Goal: Task Accomplishment & Management: Use online tool/utility

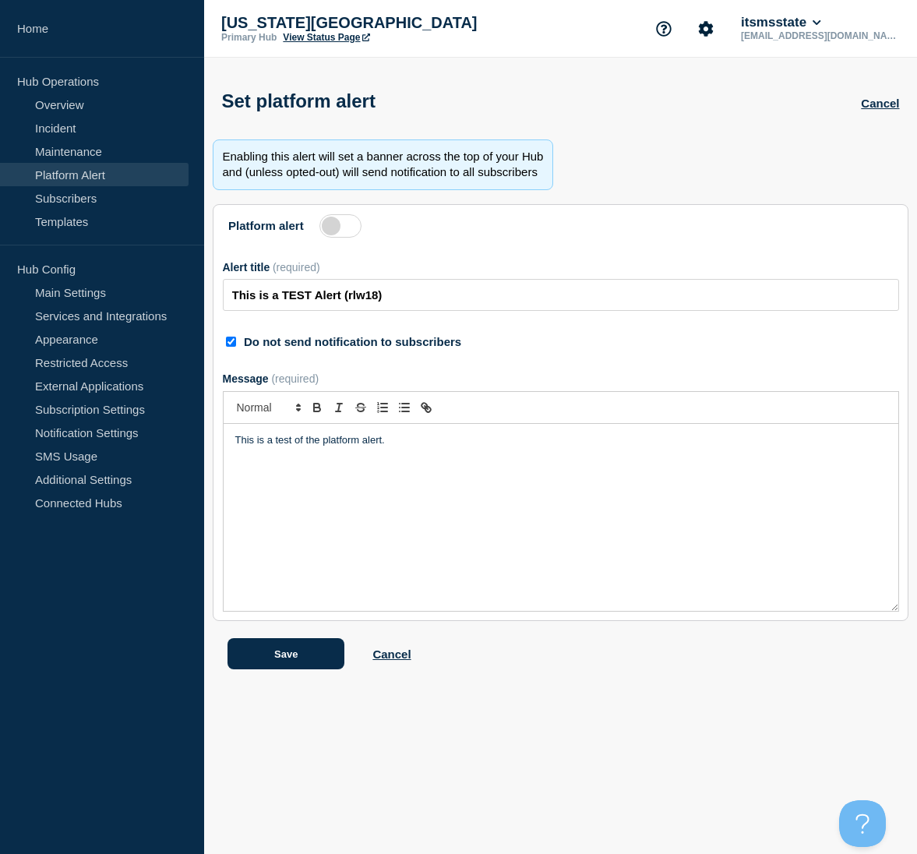
click at [71, 692] on aside "Home Hub Operations Overview Incident Maintenance Platform Alert Subscribers Te…" at bounding box center [102, 427] width 204 height 854
click at [77, 130] on link "Incident" at bounding box center [94, 127] width 189 height 23
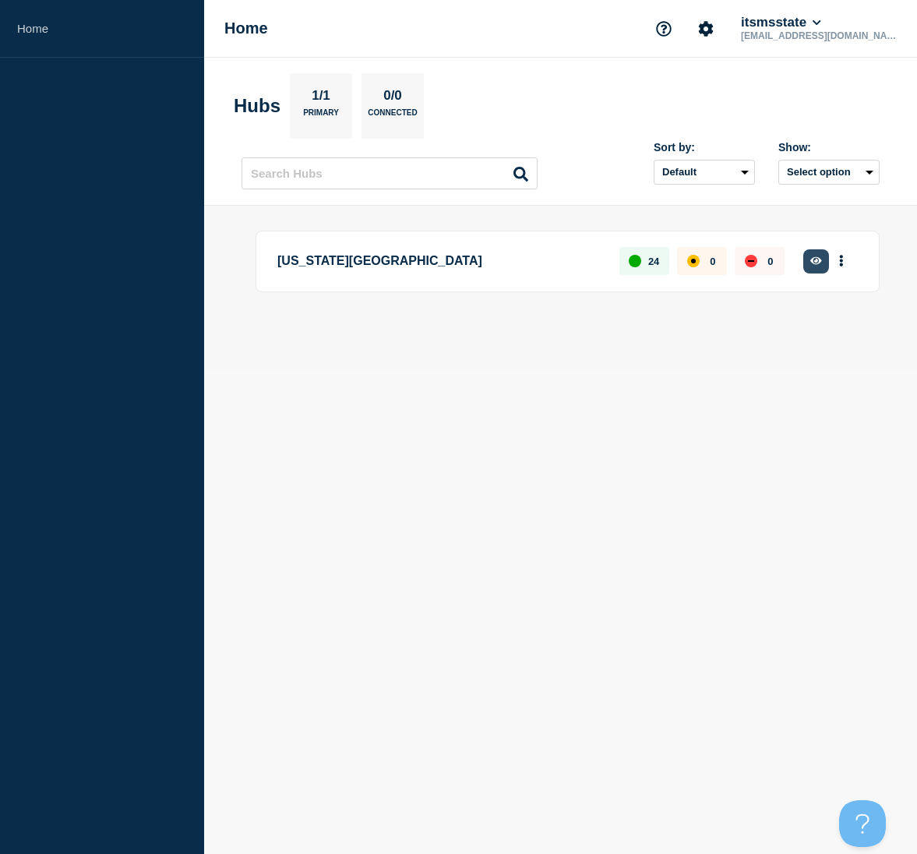
click at [819, 267] on button "button" at bounding box center [817, 261] width 26 height 24
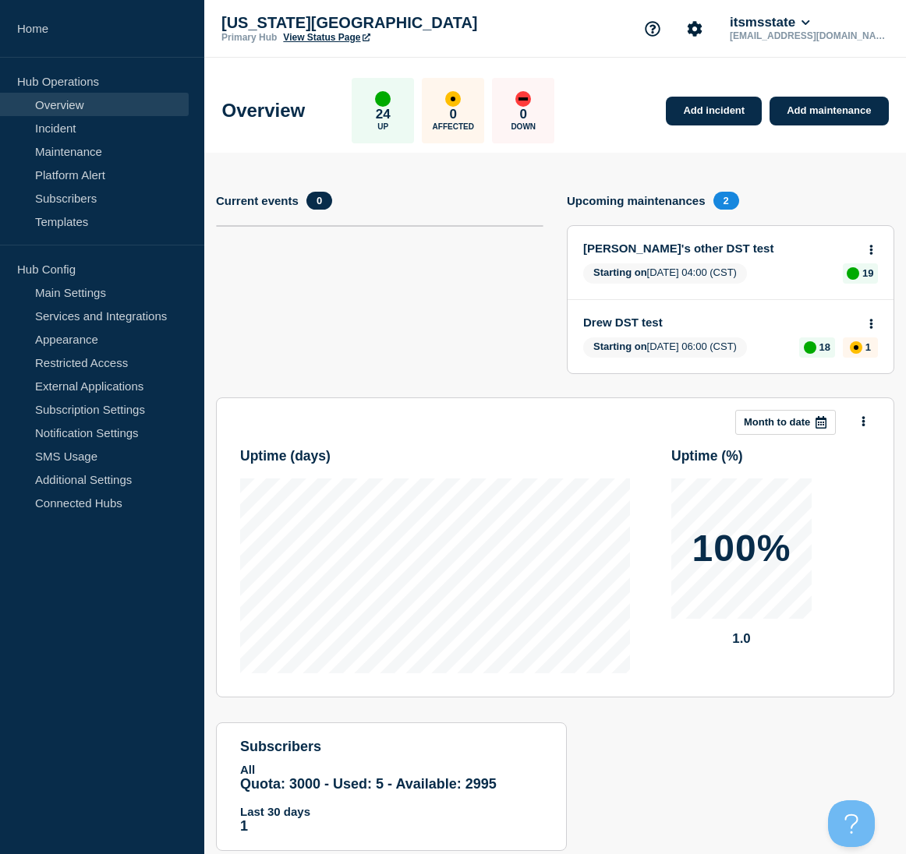
click at [390, 102] on div "up" at bounding box center [383, 99] width 16 height 16
click at [79, 134] on link "Incident" at bounding box center [94, 127] width 189 height 23
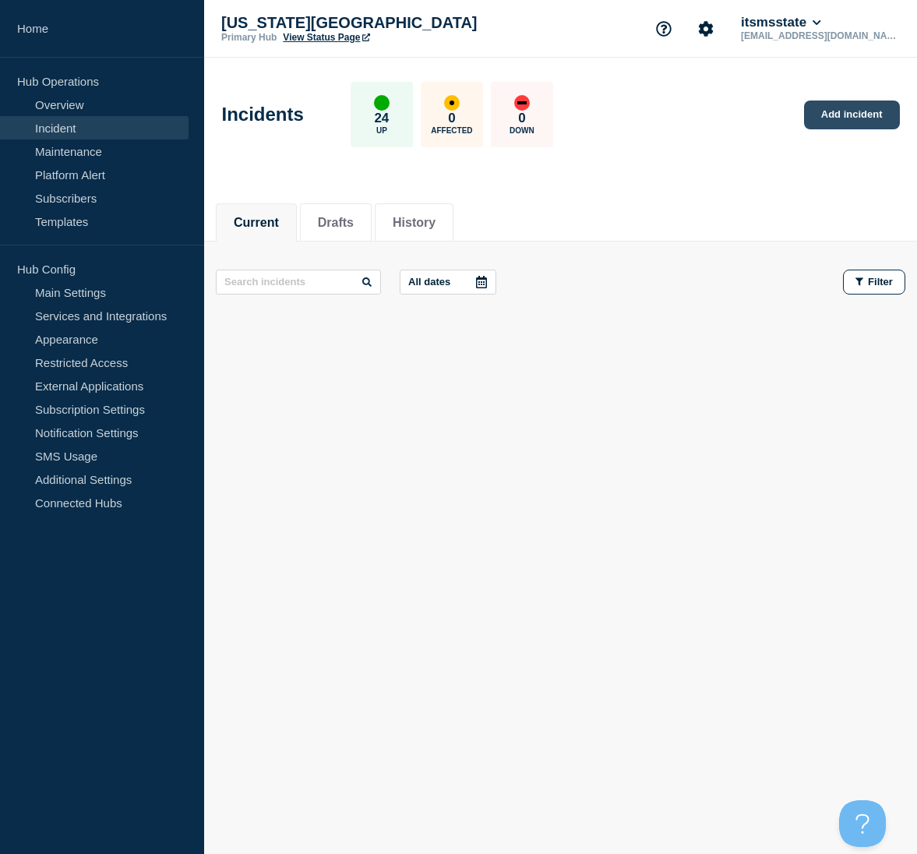
click at [849, 116] on link "Add incident" at bounding box center [852, 115] width 96 height 29
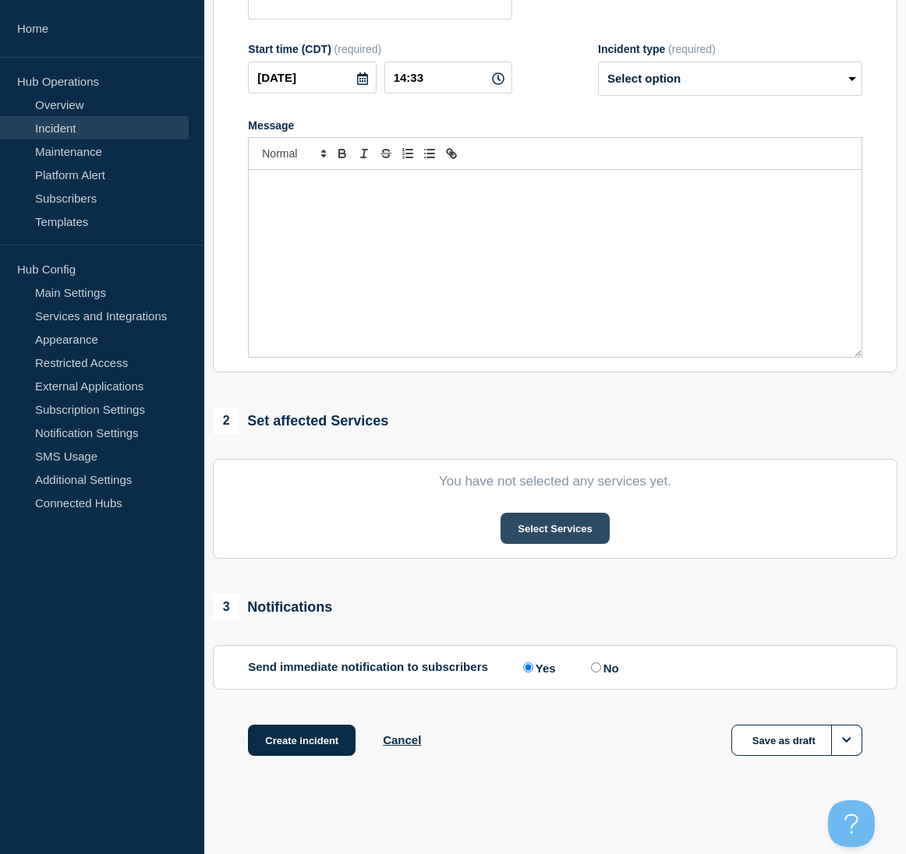
scroll to position [238, 0]
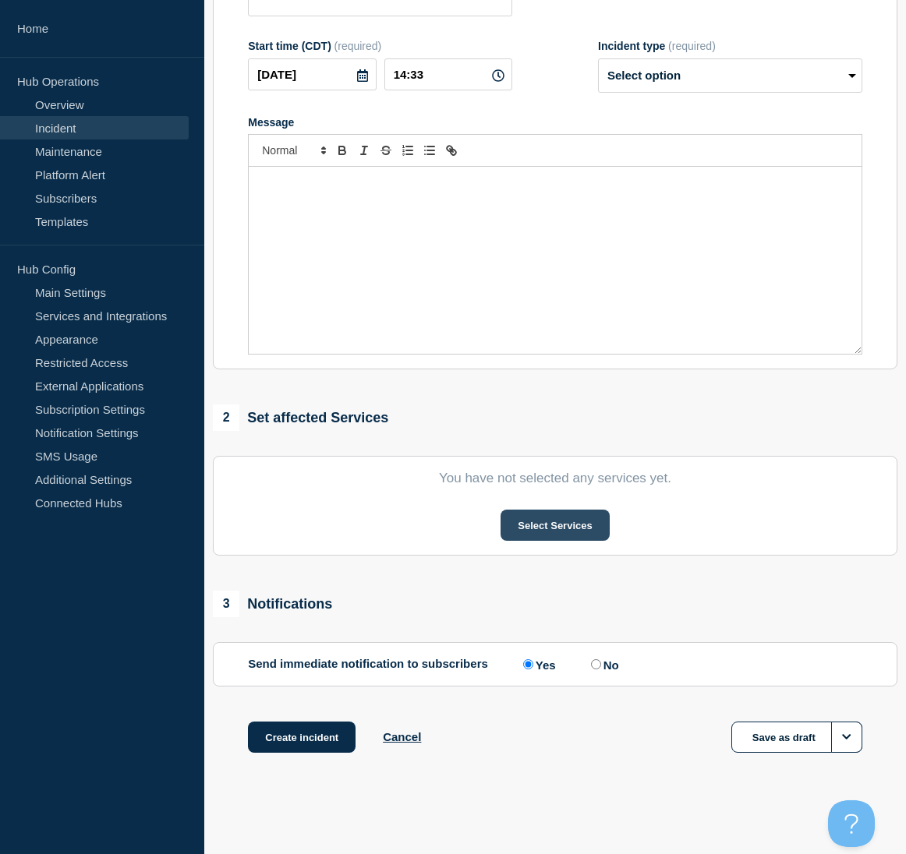
click at [528, 528] on button "Select Services" at bounding box center [554, 525] width 108 height 31
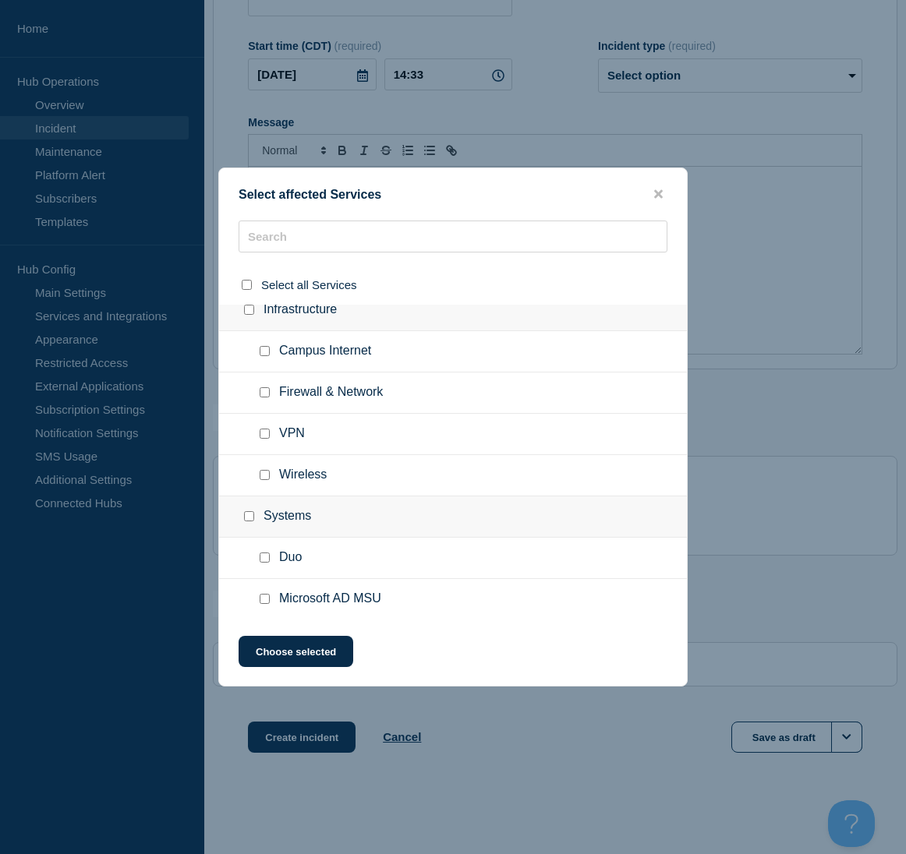
scroll to position [664, 0]
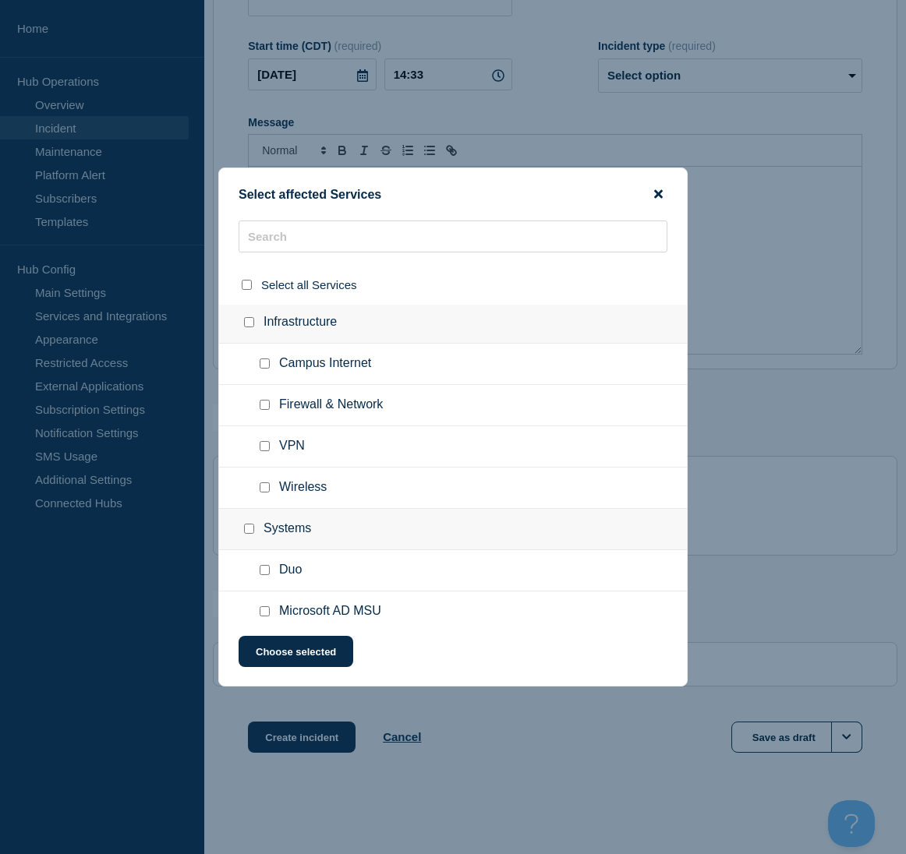
click at [659, 196] on icon "close button" at bounding box center [658, 194] width 9 height 9
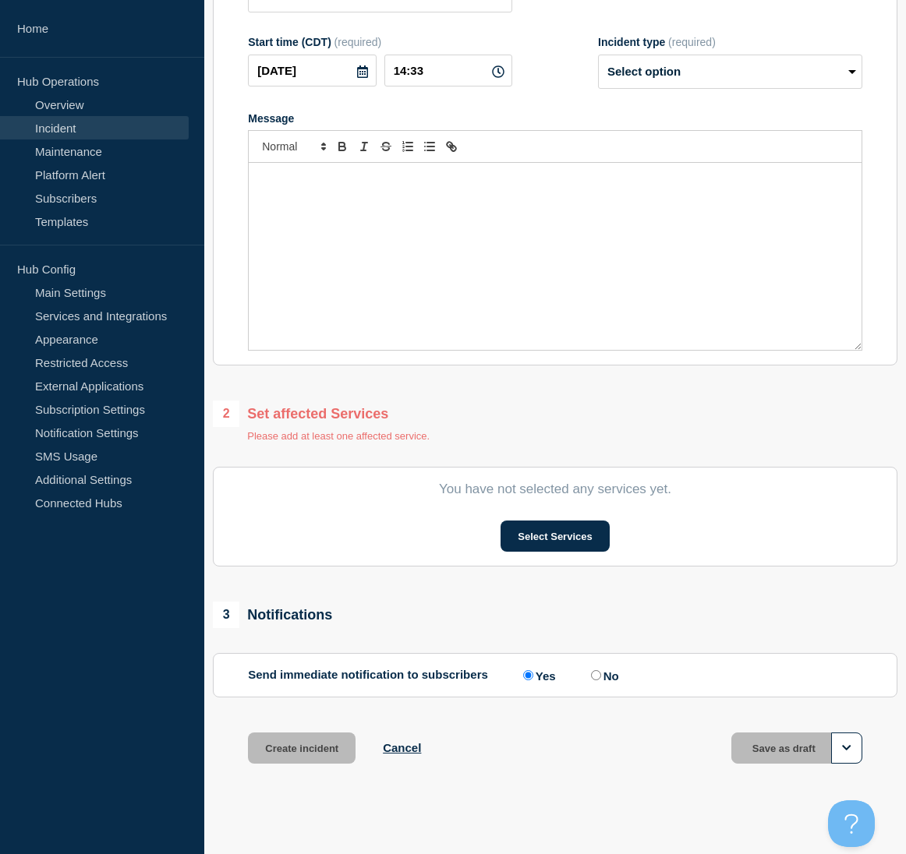
click at [145, 718] on aside "Home Hub Operations Overview Incident Maintenance Platform Alert Subscribers Te…" at bounding box center [102, 427] width 204 height 854
click at [63, 150] on link "Maintenance" at bounding box center [94, 151] width 189 height 23
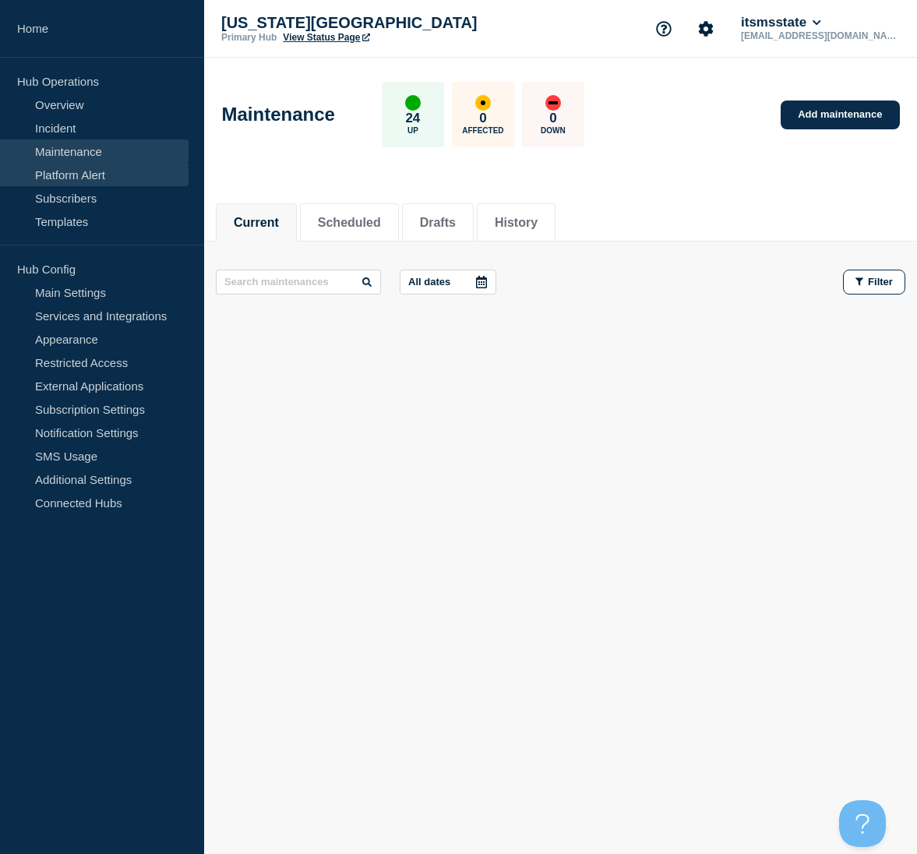
click at [75, 170] on link "Platform Alert" at bounding box center [94, 174] width 189 height 23
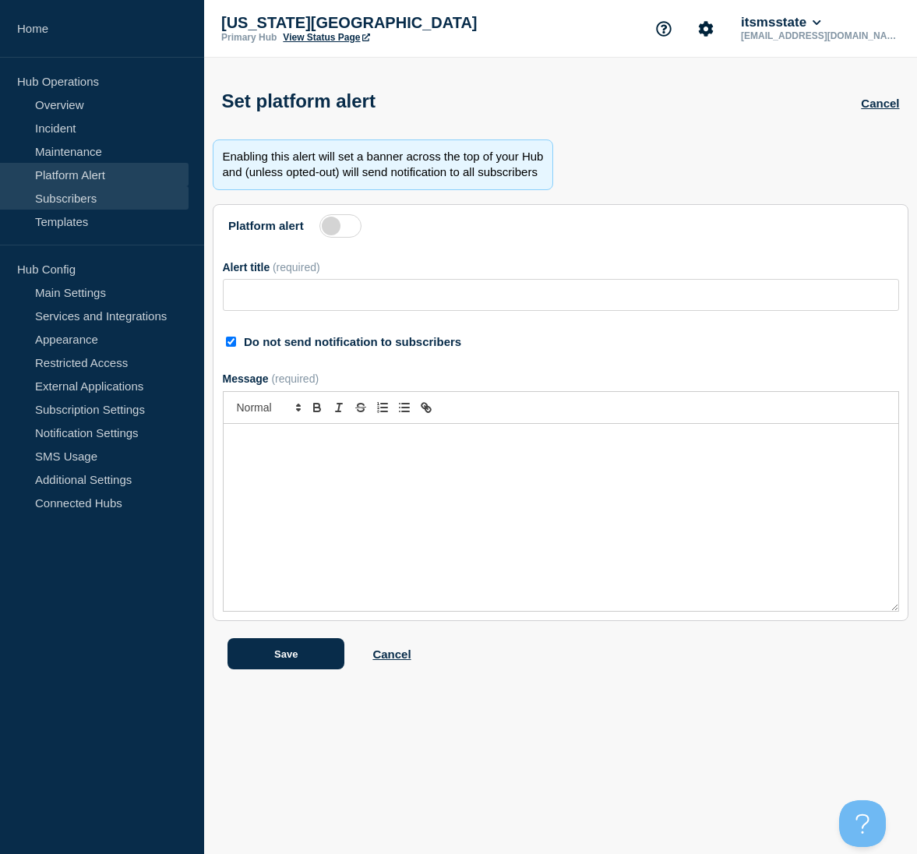
type input "This is a TEST Alert (rlw18)"
checkbox input "true"
click at [139, 647] on aside "Home Hub Operations Overview Incident Maintenance Platform Alert Subscribers Te…" at bounding box center [102, 427] width 204 height 854
click at [44, 691] on aside "Home Hub Operations Overview Incident Maintenance Platform Alert Subscribers Te…" at bounding box center [102, 427] width 204 height 854
click at [334, 229] on label at bounding box center [341, 225] width 42 height 23
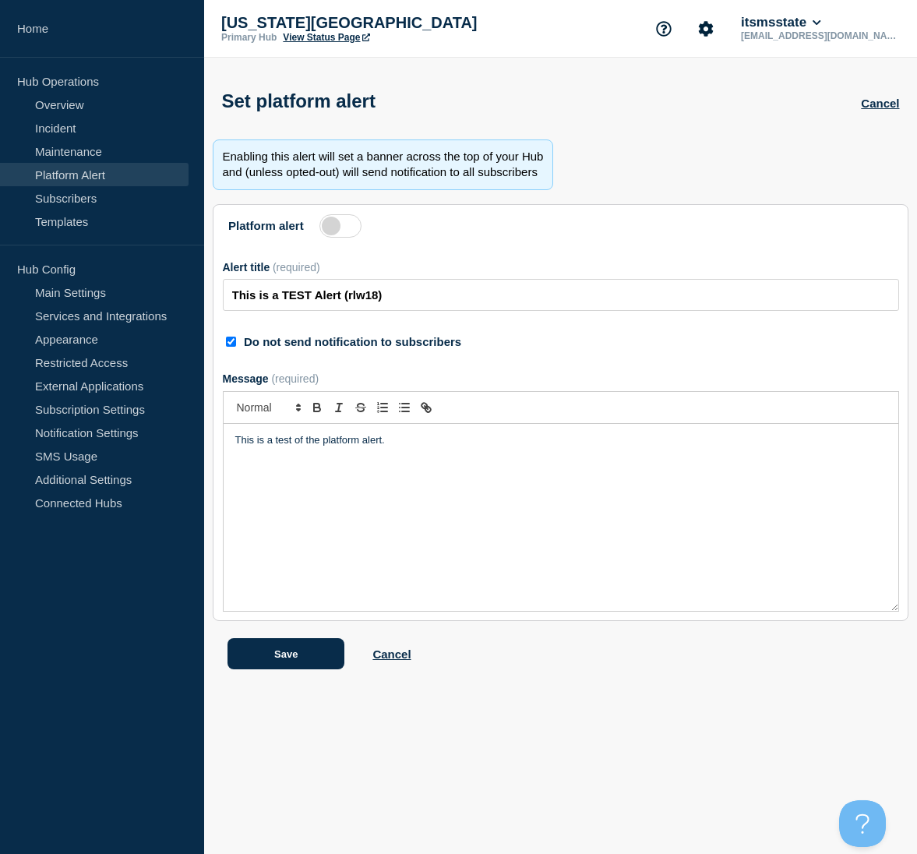
click at [0, 0] on input "Platform alert" at bounding box center [0, 0] width 0 height 0
click at [334, 229] on label at bounding box center [341, 225] width 42 height 23
click at [0, 0] on input "Platform alert" at bounding box center [0, 0] width 0 height 0
click at [341, 231] on label at bounding box center [341, 225] width 42 height 23
click at [0, 0] on input "Platform alert" at bounding box center [0, 0] width 0 height 0
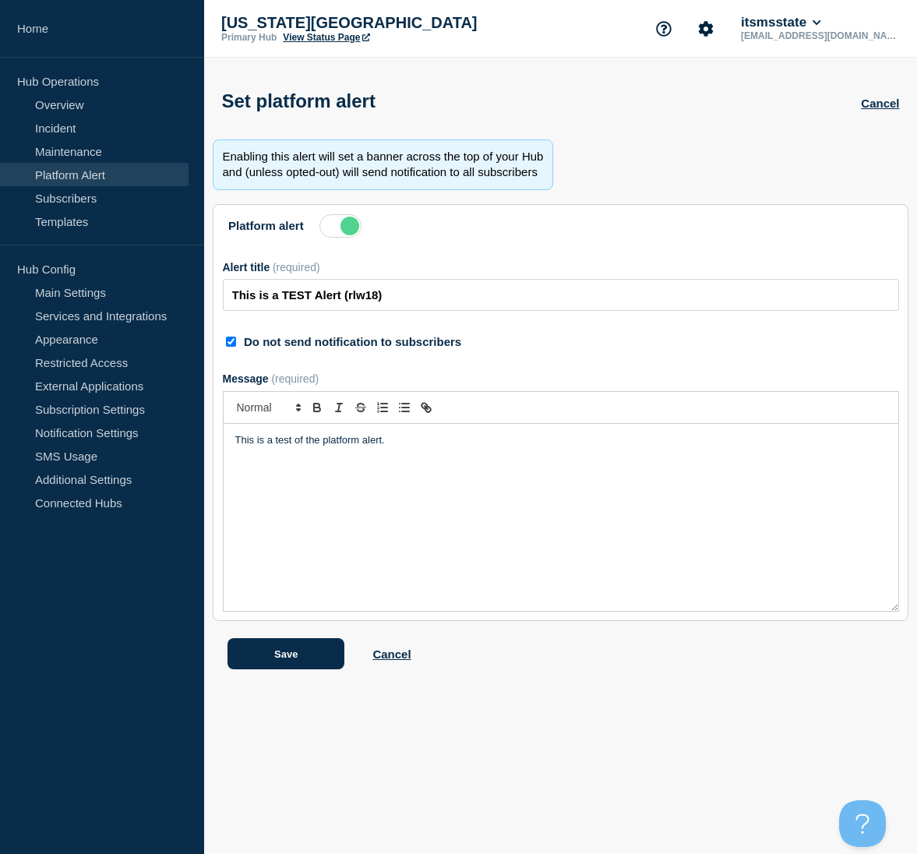
click at [341, 231] on label at bounding box center [341, 225] width 42 height 23
click at [0, 0] on input "Platform alert" at bounding box center [0, 0] width 0 height 0
click at [89, 196] on link "Subscribers" at bounding box center [94, 197] width 189 height 23
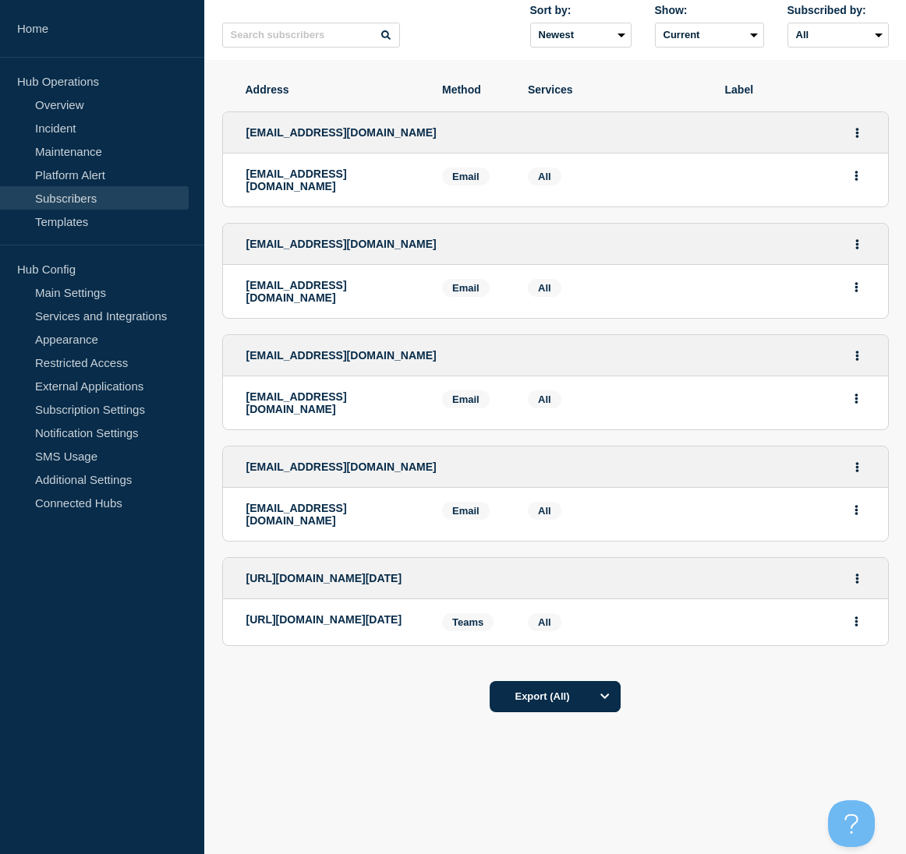
scroll to position [203, 0]
